Goal: Share content: Share content

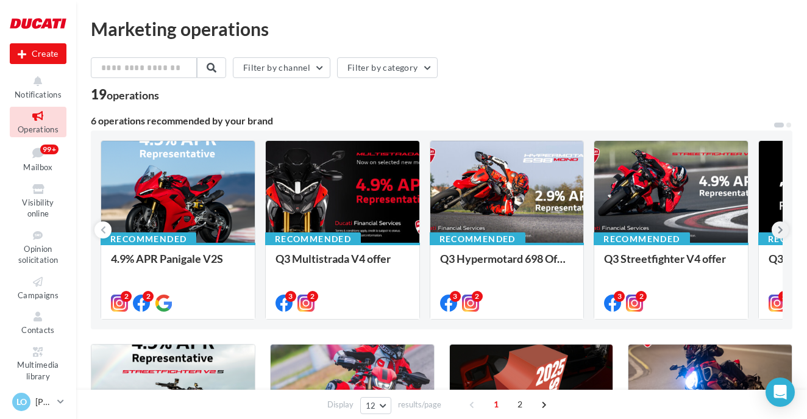
click at [779, 230] on icon at bounding box center [780, 230] width 5 height 12
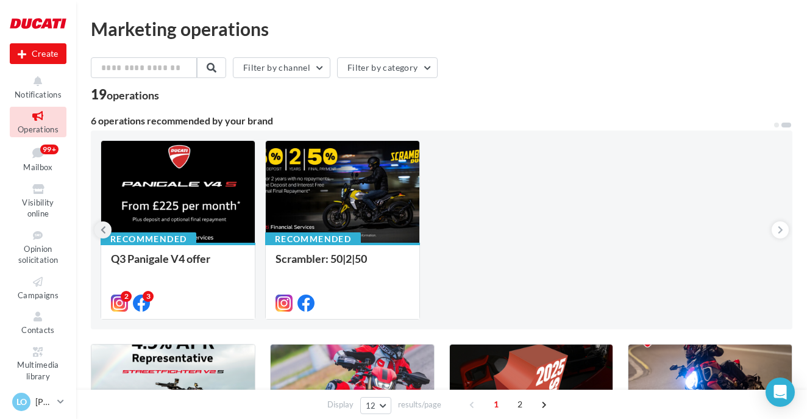
click at [103, 229] on icon at bounding box center [103, 230] width 5 height 12
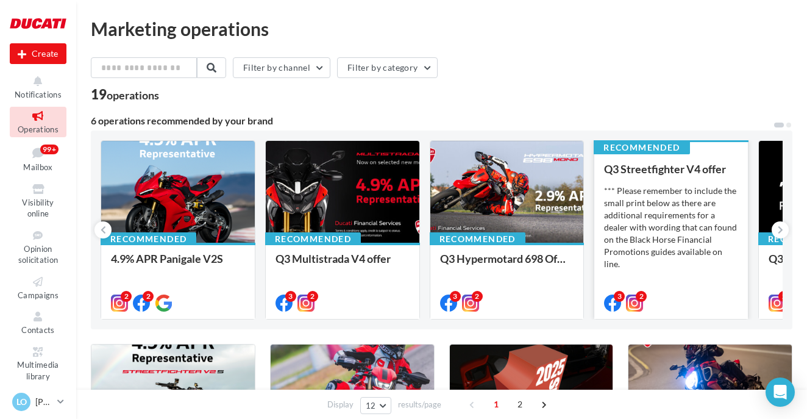
click at [653, 159] on div "Recommended Q3 Streetfighter V4 offer *** Please remember to include the small …" at bounding box center [671, 229] width 154 height 178
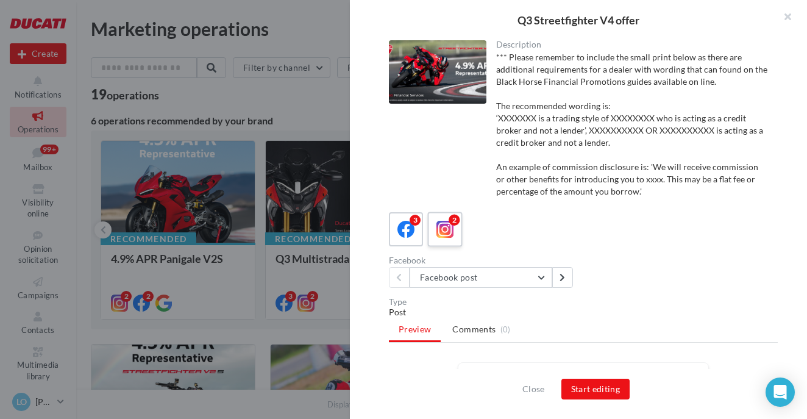
click at [442, 230] on icon at bounding box center [445, 230] width 18 height 18
click at [590, 389] on button "Start editing" at bounding box center [595, 388] width 69 height 21
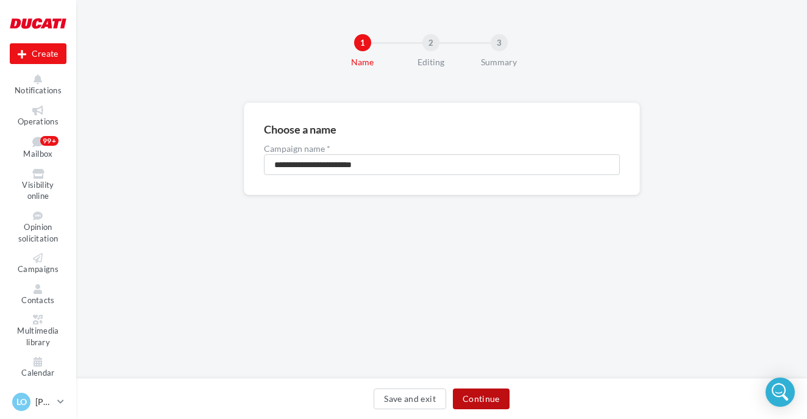
click at [483, 396] on button "Continue" at bounding box center [481, 398] width 57 height 21
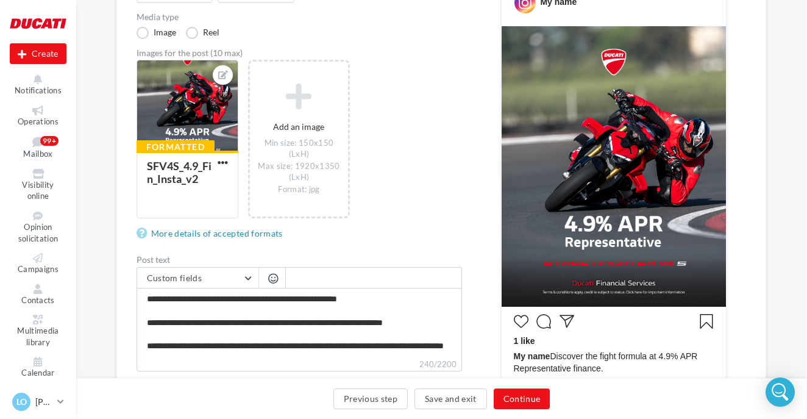
scroll to position [172, 1]
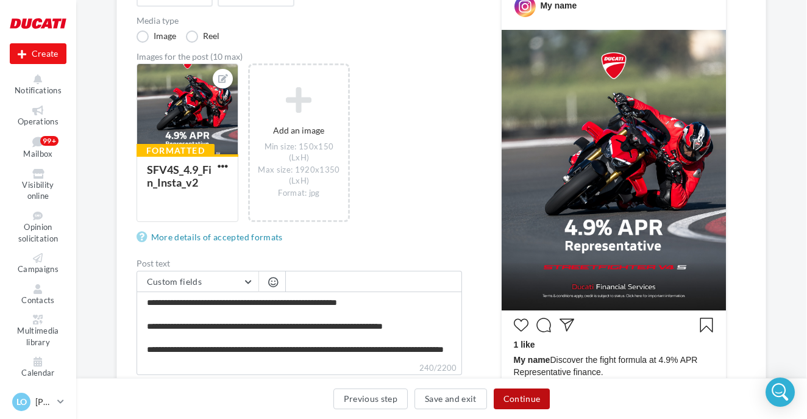
click at [530, 396] on button "Continue" at bounding box center [522, 398] width 57 height 21
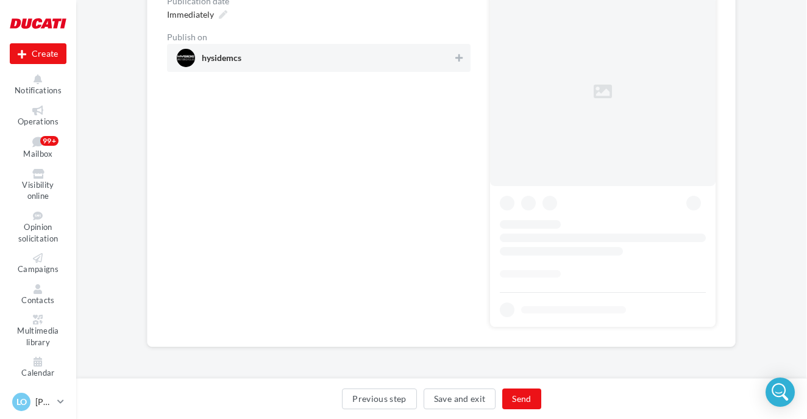
scroll to position [0, 1]
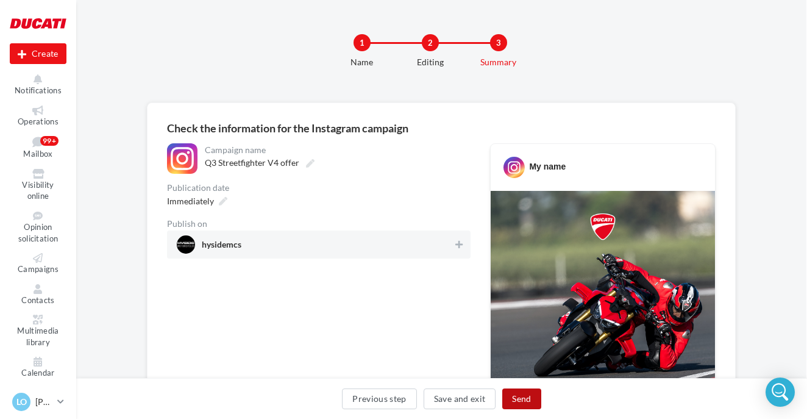
click at [529, 400] on button "Send" at bounding box center [521, 398] width 38 height 21
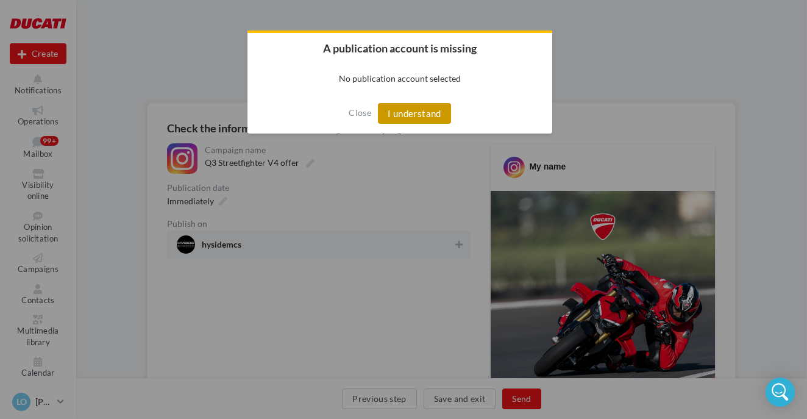
click at [432, 117] on button "I understand" at bounding box center [414, 113] width 73 height 21
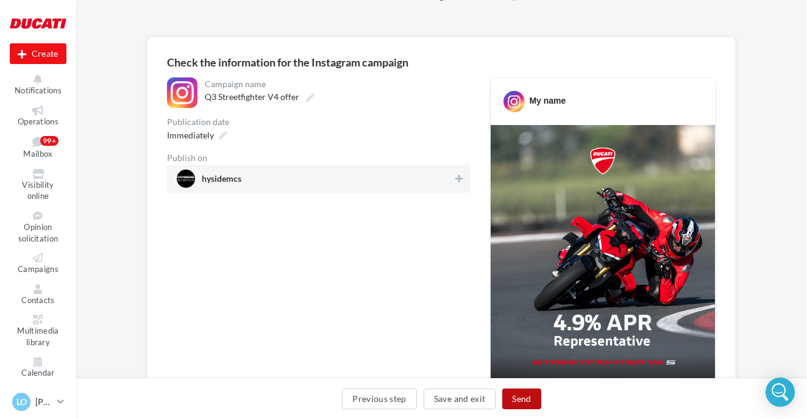
scroll to position [87, 1]
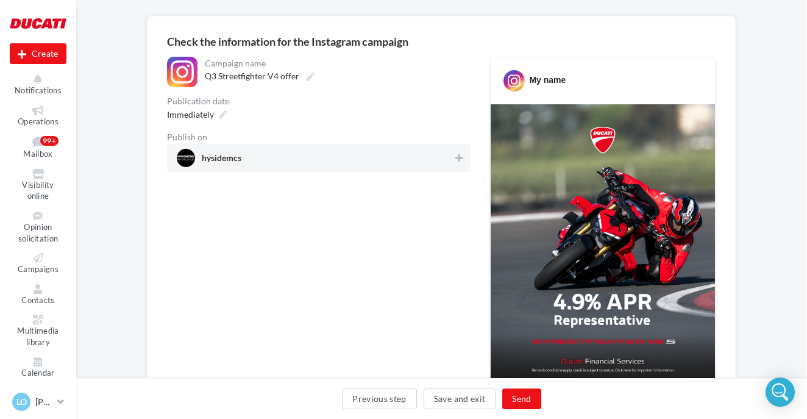
click at [406, 151] on span "hysidemcs" at bounding box center [315, 158] width 277 height 18
click at [513, 397] on button "Send" at bounding box center [521, 398] width 38 height 21
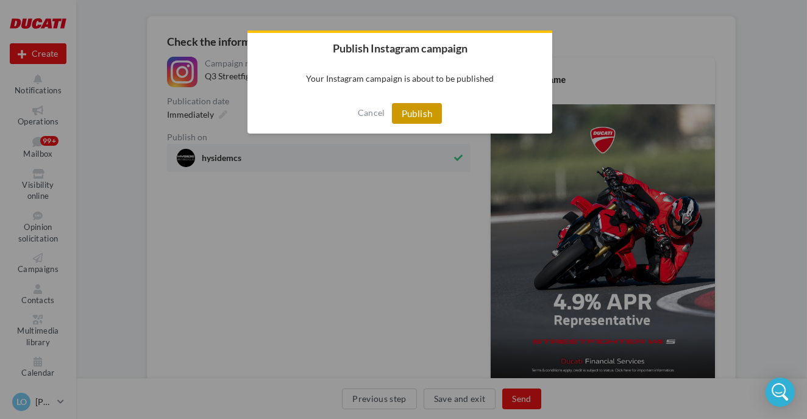
click at [412, 117] on button "Publish" at bounding box center [417, 113] width 51 height 21
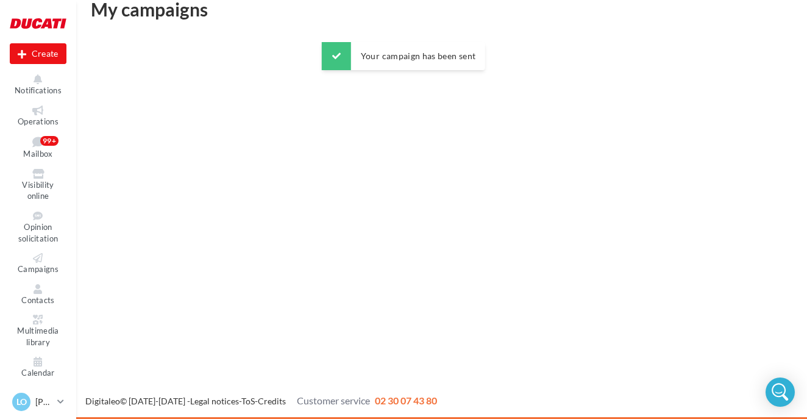
scroll to position [20, 0]
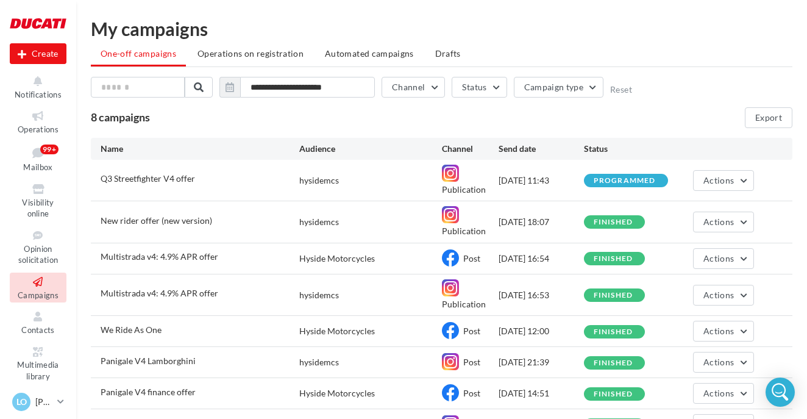
click at [126, 32] on div "My campaigns" at bounding box center [441, 29] width 701 height 18
click at [35, 30] on div at bounding box center [38, 23] width 57 height 30
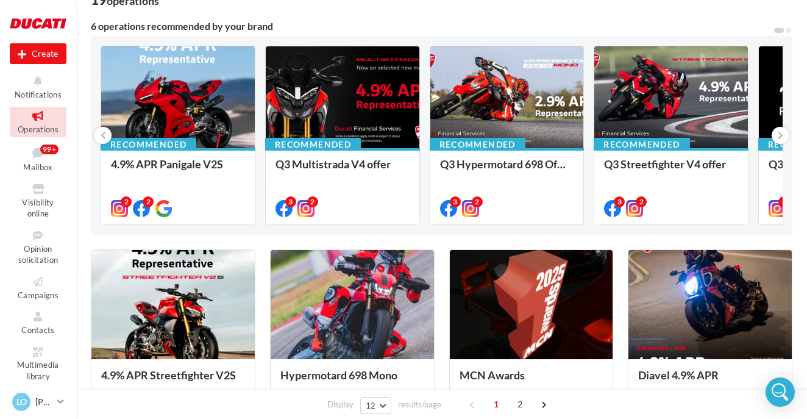
scroll to position [88, 0]
